Goal: Information Seeking & Learning: Learn about a topic

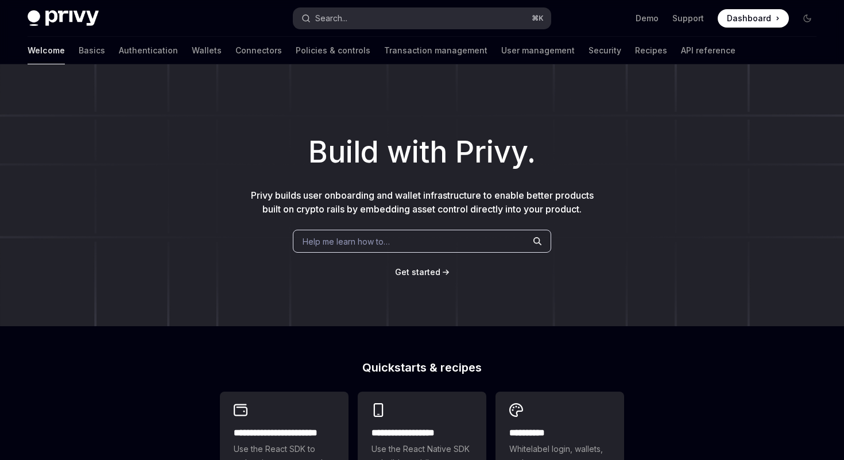
click at [323, 22] on div "Search..." at bounding box center [331, 18] width 32 height 14
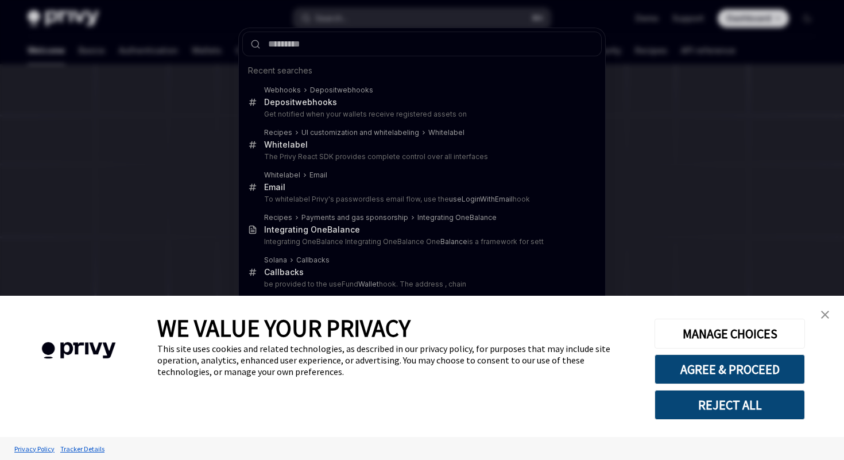
type textarea "*"
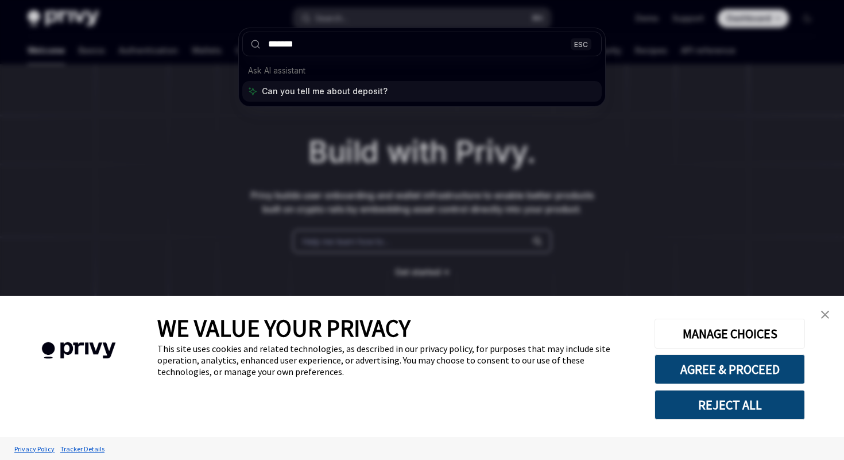
type input "*******"
type textarea "*"
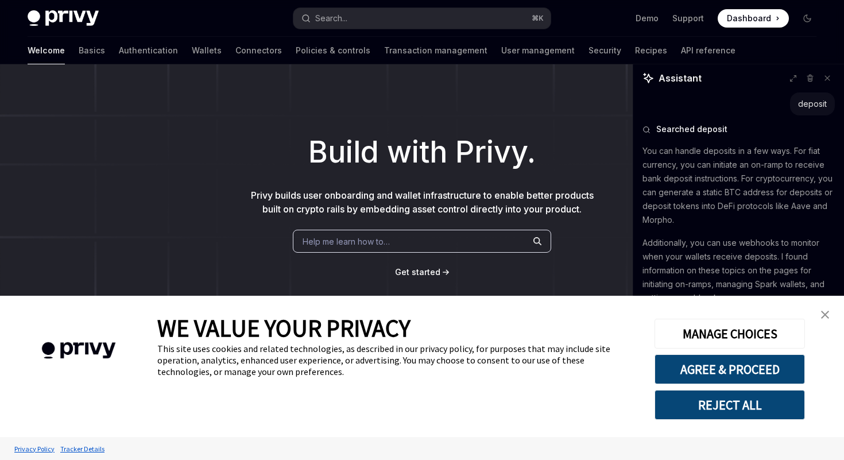
click at [823, 315] on img "close banner" at bounding box center [825, 315] width 8 height 8
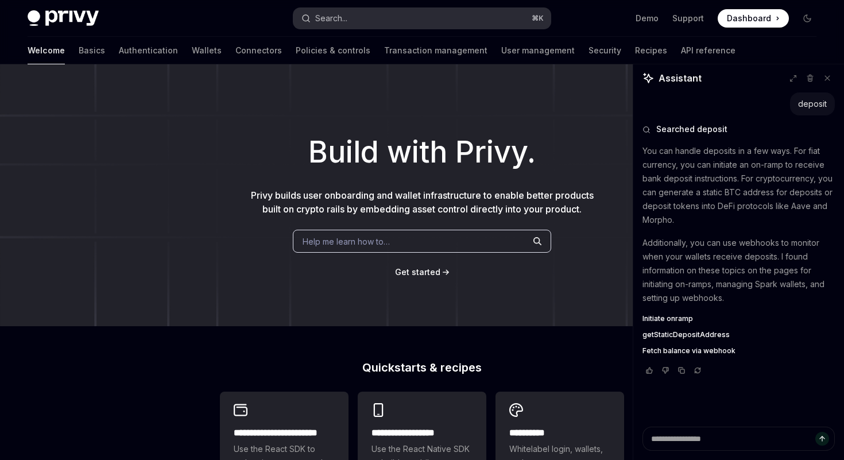
click at [359, 24] on button "Search... ⌘ K" at bounding box center [421, 18] width 257 height 21
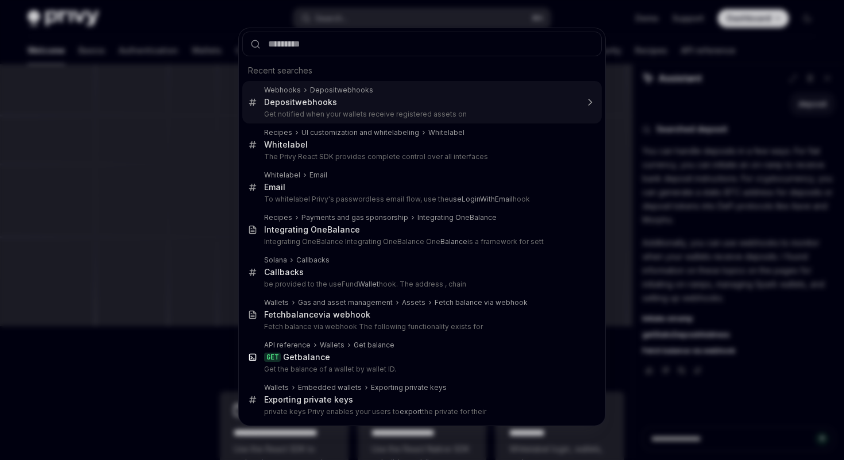
click at [328, 100] on div "Deposit webhooks" at bounding box center [300, 102] width 73 height 10
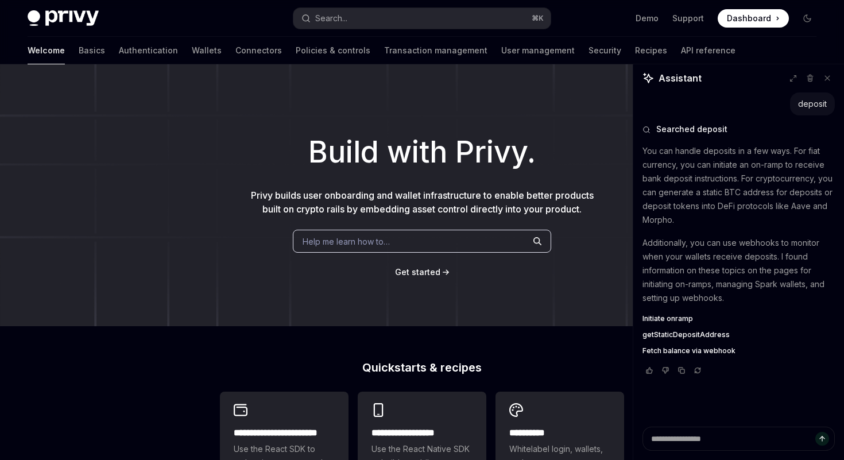
type textarea "*"
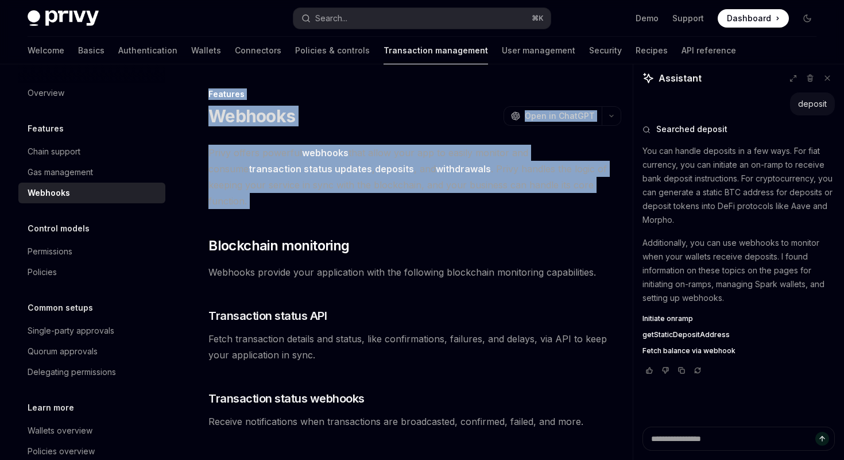
drag, startPoint x: 208, startPoint y: 93, endPoint x: 599, endPoint y: 201, distance: 405.2
drag, startPoint x: 602, startPoint y: 196, endPoint x: 218, endPoint y: 96, distance: 397.4
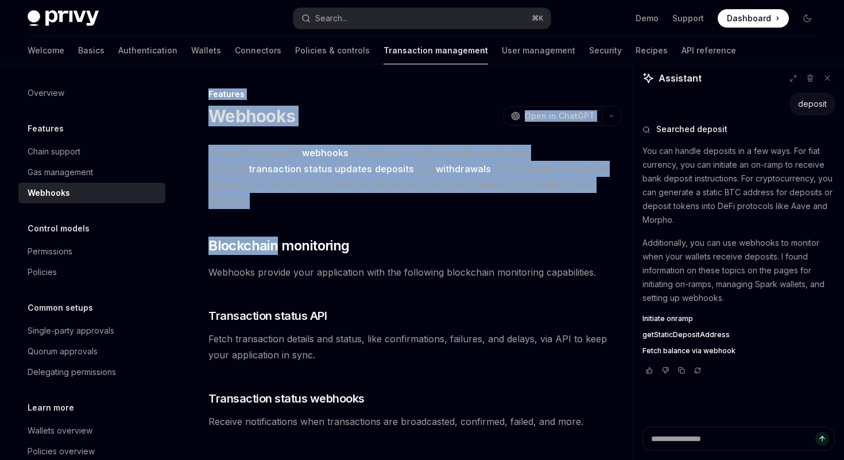
click at [210, 94] on div "Features" at bounding box center [414, 93] width 413 height 11
drag, startPoint x: 210, startPoint y: 94, endPoint x: 607, endPoint y: 188, distance: 408.1
drag, startPoint x: 607, startPoint y: 188, endPoint x: 270, endPoint y: 72, distance: 356.2
